Goal: Navigation & Orientation: Find specific page/section

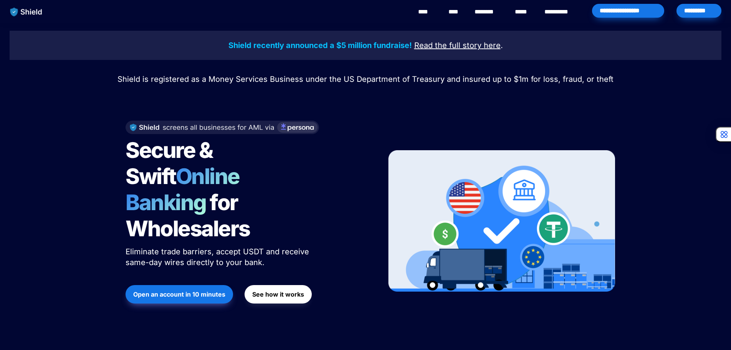
click at [141, 153] on span "Secure & Swift" at bounding box center [171, 163] width 91 height 52
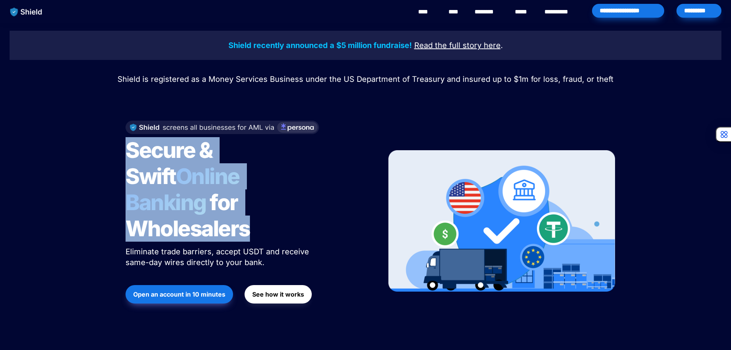
click at [191, 209] on span "for Wholesalers" at bounding box center [188, 215] width 124 height 52
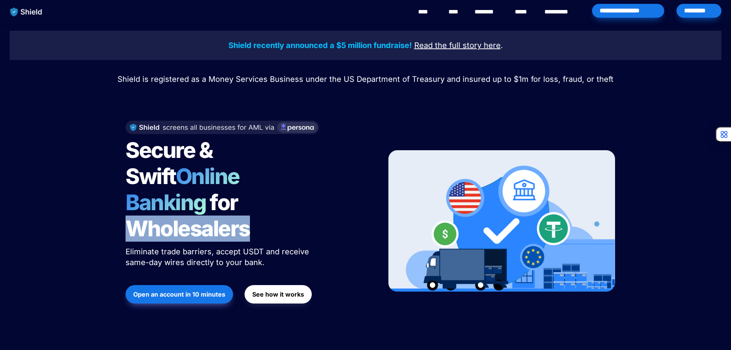
click at [191, 209] on span "for Wholesalers" at bounding box center [188, 215] width 124 height 52
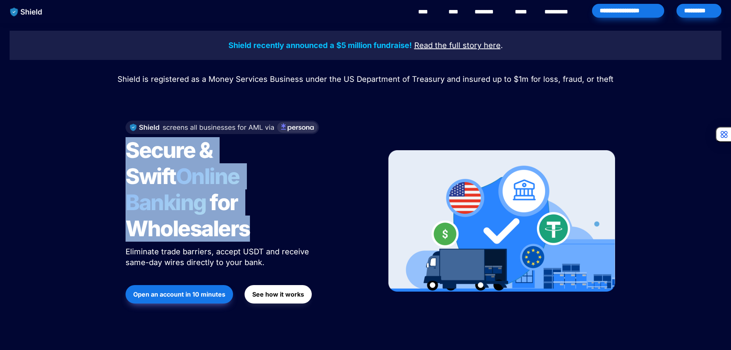
click at [191, 209] on span "for Wholesalers" at bounding box center [188, 215] width 124 height 52
click at [192, 186] on span "Online Banking" at bounding box center [187, 189] width 122 height 52
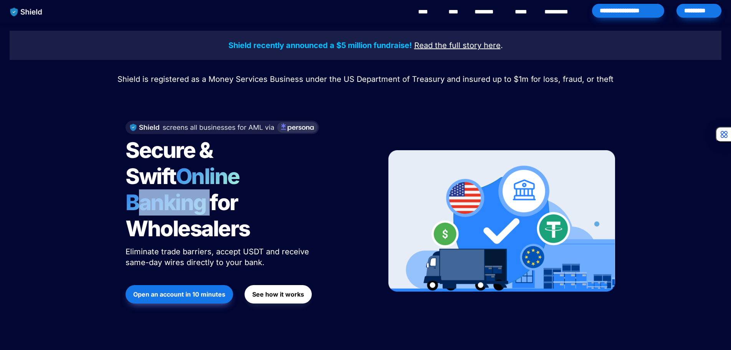
click at [192, 186] on span "Online Banking" at bounding box center [187, 189] width 122 height 52
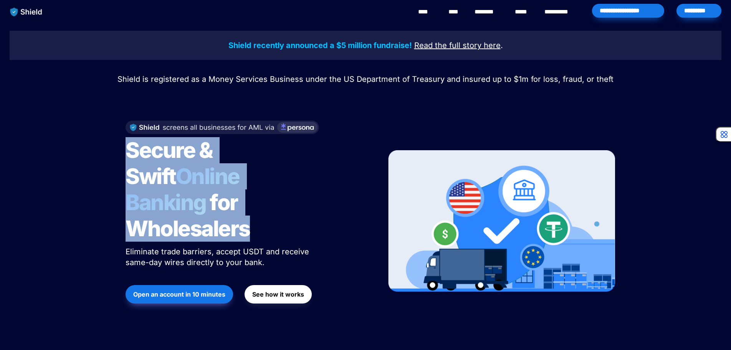
click at [192, 186] on span "Online Banking" at bounding box center [187, 189] width 122 height 52
click at [103, 154] on div "Shield recently announced a $5 million fundraise! Read the full story here . Sh…" at bounding box center [365, 183] width 731 height 321
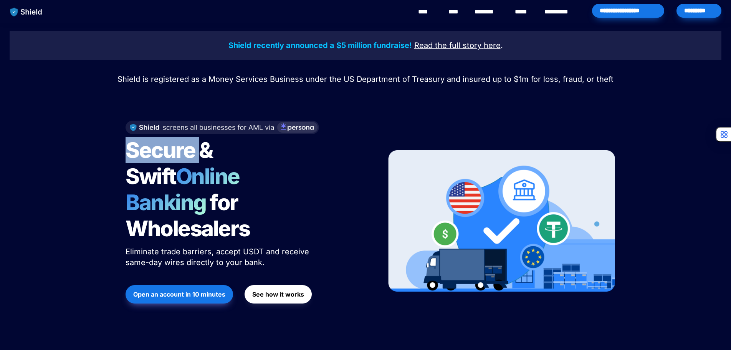
click at [103, 154] on div "Shield recently announced a $5 million fundraise! Read the full story here . Sh…" at bounding box center [365, 183] width 731 height 321
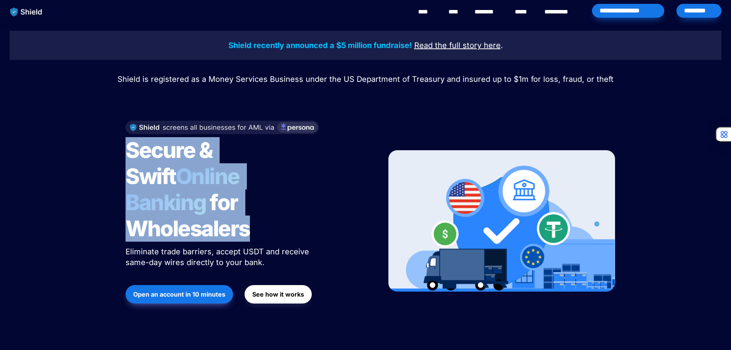
click at [103, 154] on div "Shield recently announced a $5 million fundraise! Read the full story here . Sh…" at bounding box center [365, 183] width 731 height 321
click at [168, 174] on span "Online Banking" at bounding box center [187, 189] width 122 height 52
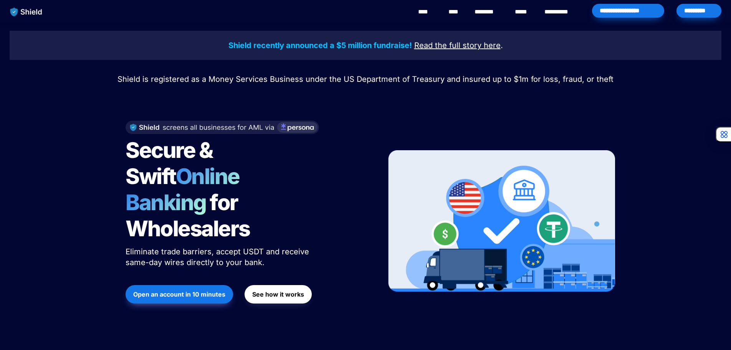
click at [220, 174] on span "Online Banking" at bounding box center [187, 189] width 122 height 52
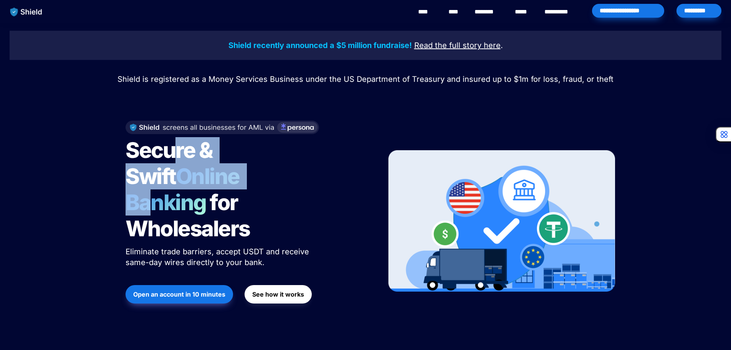
drag, startPoint x: 177, startPoint y: 142, endPoint x: 205, endPoint y: 166, distance: 36.5
click at [205, 166] on h1 "Secure & Swift Online Banking for Wholesalers" at bounding box center [222, 189] width 192 height 111
click at [205, 166] on span "Online Banking" at bounding box center [187, 189] width 122 height 52
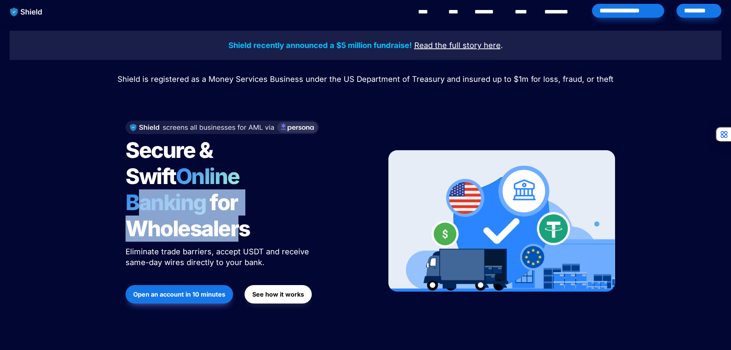
drag, startPoint x: 243, startPoint y: 216, endPoint x: 197, endPoint y: 176, distance: 60.4
click at [197, 176] on h1 "Secure & Swift Online Banking for Wholesalers" at bounding box center [222, 189] width 192 height 111
click at [197, 176] on span "Online Banking" at bounding box center [187, 189] width 122 height 52
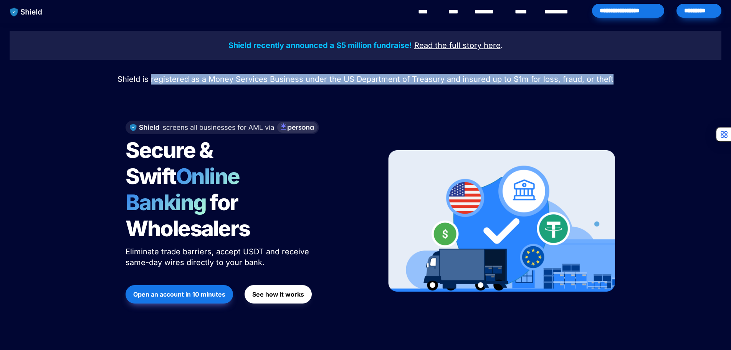
drag, startPoint x: 154, startPoint y: 78, endPoint x: 268, endPoint y: 86, distance: 114.4
click at [258, 89] on div "Shield recently announced a $5 million fundraise! Read the full story here . Sh…" at bounding box center [365, 183] width 731 height 321
click at [332, 81] on span "Shield is registered as a Money Services Business under the US Department of Tr…" at bounding box center [366, 79] width 496 height 9
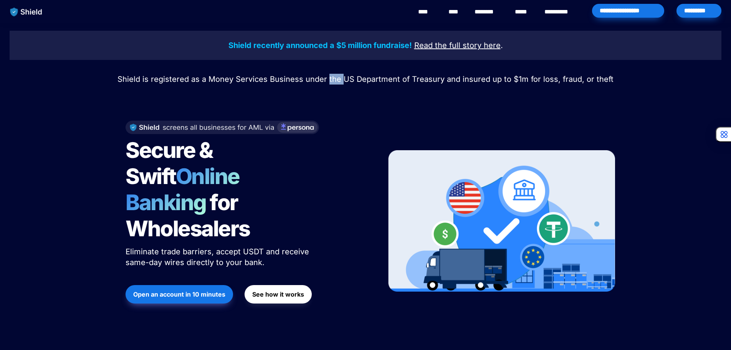
click at [332, 81] on span "Shield is registered as a Money Services Business under the US Department of Tr…" at bounding box center [366, 79] width 496 height 9
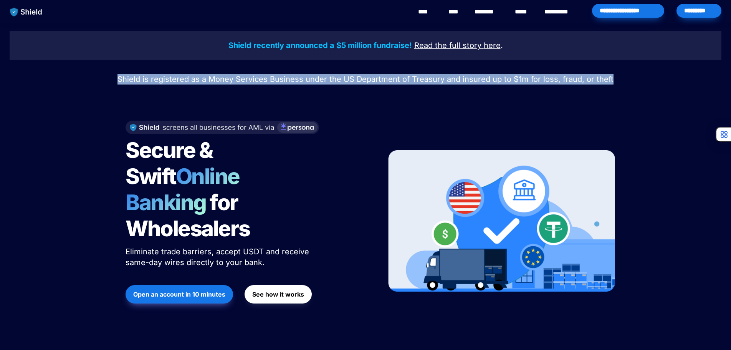
click at [332, 81] on span "Shield is registered as a Money Services Business under the US Department of Tr…" at bounding box center [366, 79] width 496 height 9
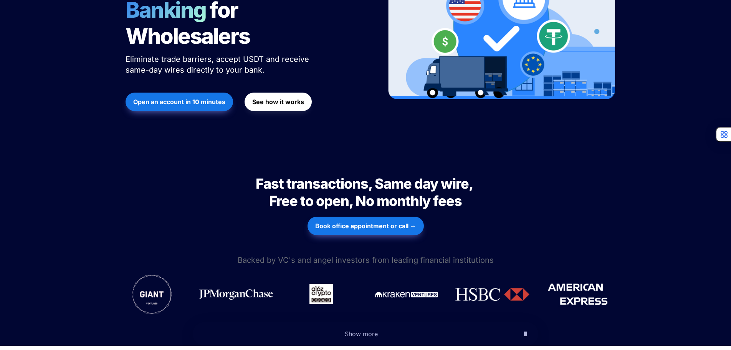
drag, startPoint x: 271, startPoint y: 182, endPoint x: 271, endPoint y: 212, distance: 30.0
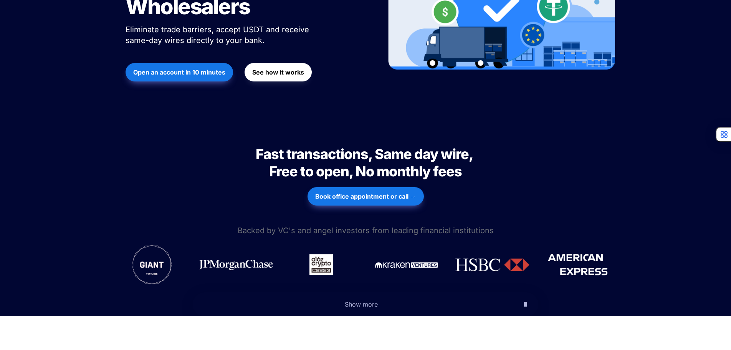
click at [308, 146] on span "Fast transactions, Same day wire, Free to open, No monthly fees" at bounding box center [366, 163] width 220 height 34
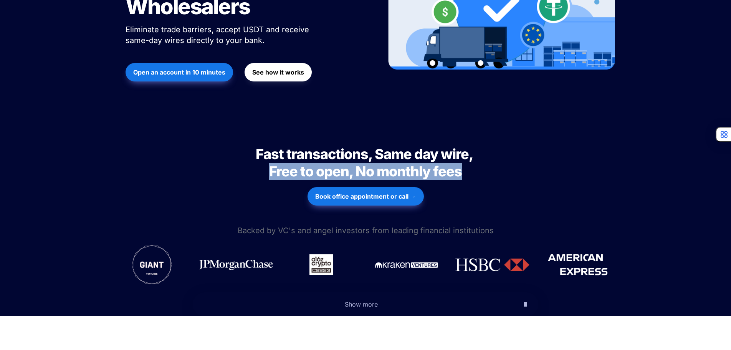
click at [308, 146] on span "Fast transactions, Same day wire, Free to open, No monthly fees" at bounding box center [366, 163] width 220 height 34
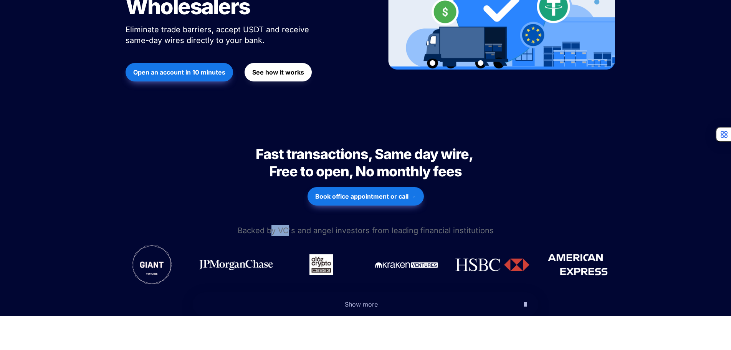
drag, startPoint x: 277, startPoint y: 201, endPoint x: 288, endPoint y: 201, distance: 10.8
click at [288, 226] on span "Backed by VC's and angel investors from leading financial institutions" at bounding box center [366, 230] width 256 height 9
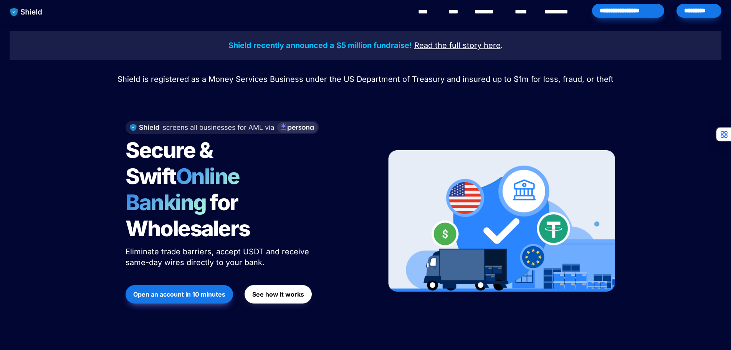
click at [173, 167] on span "Online Banking" at bounding box center [187, 189] width 122 height 52
